Goal: Answer question/provide support: Share knowledge or assist other users

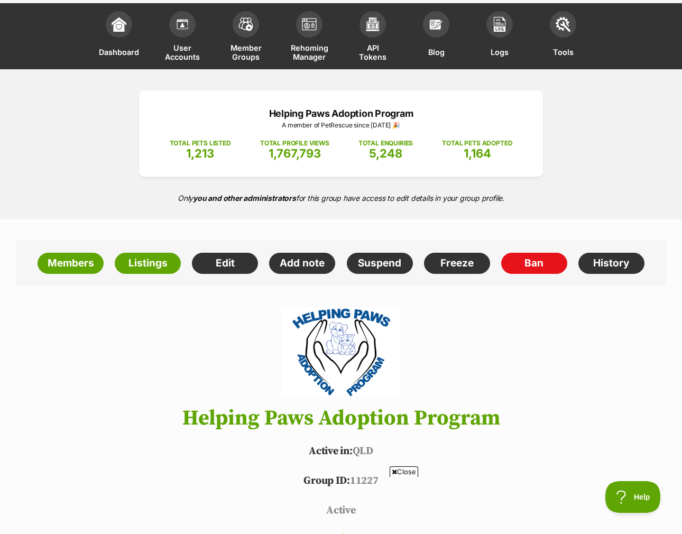
scroll to position [72, 0]
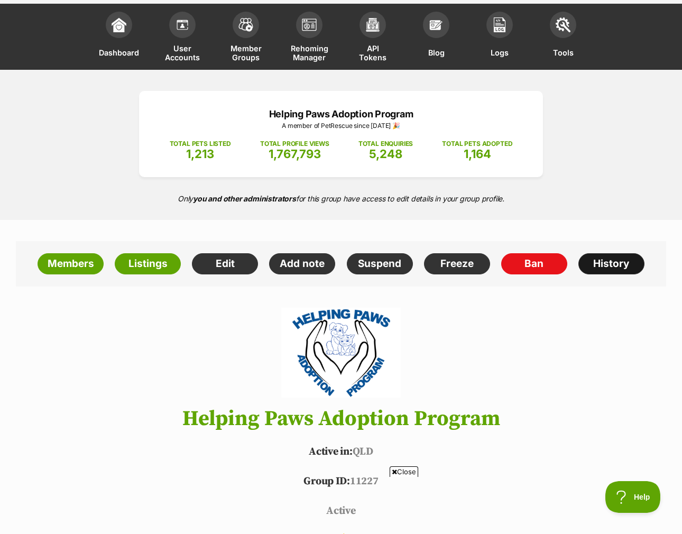
click at [599, 253] on link "History" at bounding box center [611, 263] width 66 height 21
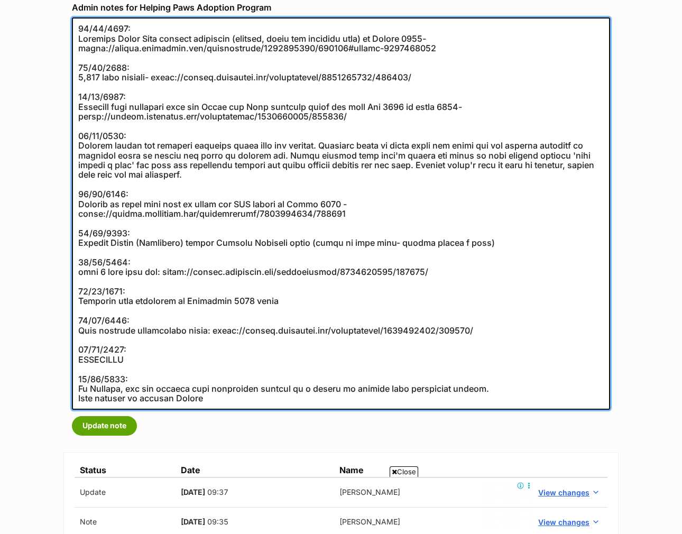
click at [210, 382] on textarea at bounding box center [341, 213] width 538 height 392
drag, startPoint x: 208, startPoint y: 376, endPoint x: 132, endPoint y: 375, distance: 75.6
click at [132, 375] on textarea at bounding box center [341, 213] width 538 height 392
paste textarea "complex - can be longer"
type textarea "29/08/2024: Received Total Care product donations (collars, leads and training …"
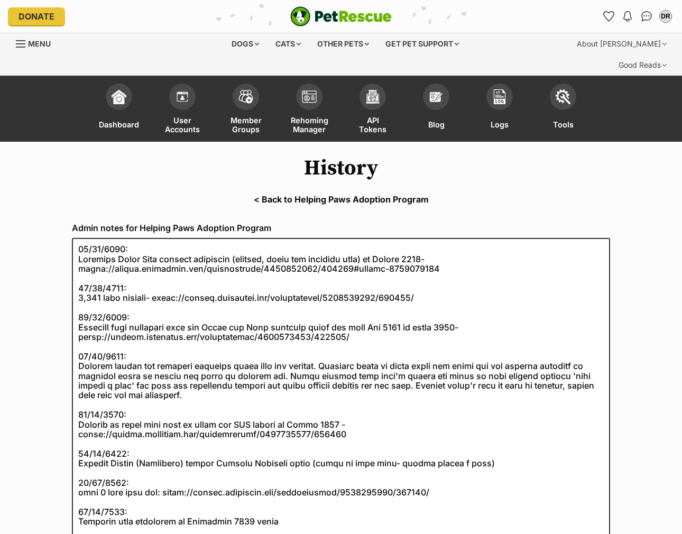
click at [340, 194] on link "< Back to Helping Paws Adoption Program" at bounding box center [341, 199] width 682 height 10
